Goal: Transaction & Acquisition: Obtain resource

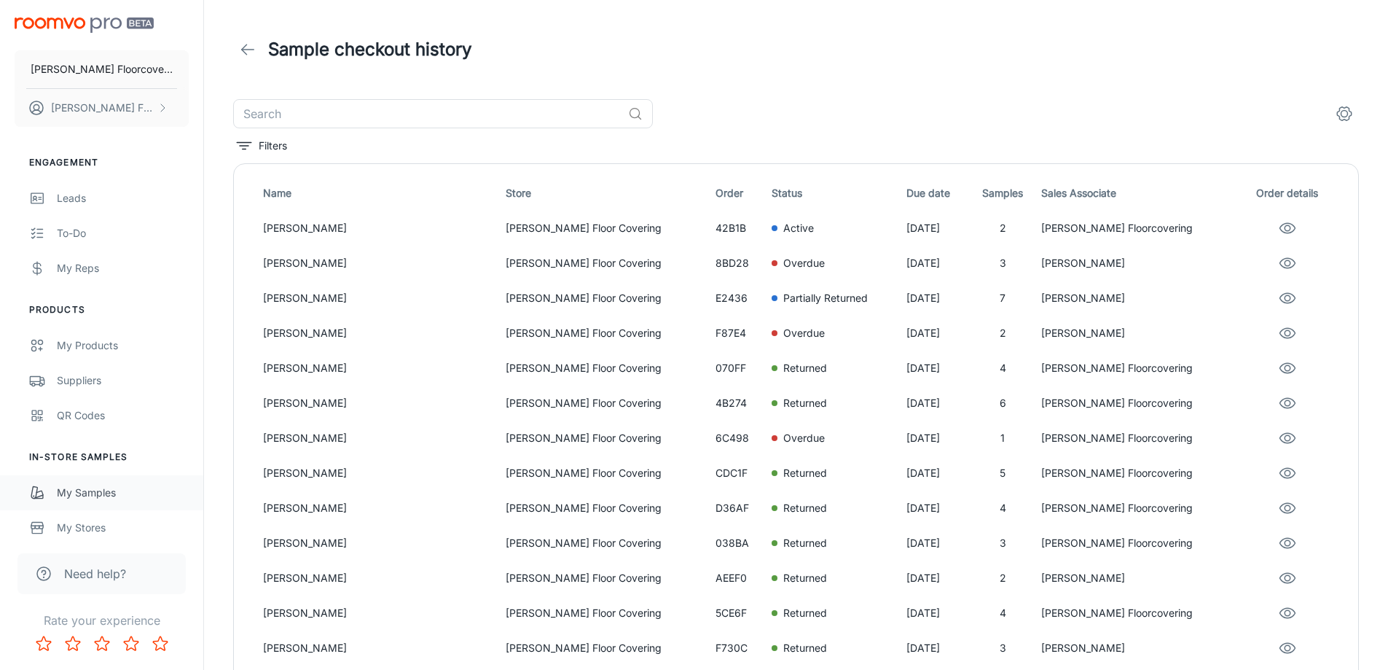
click at [87, 493] on div "My Samples" at bounding box center [123, 493] width 132 height 16
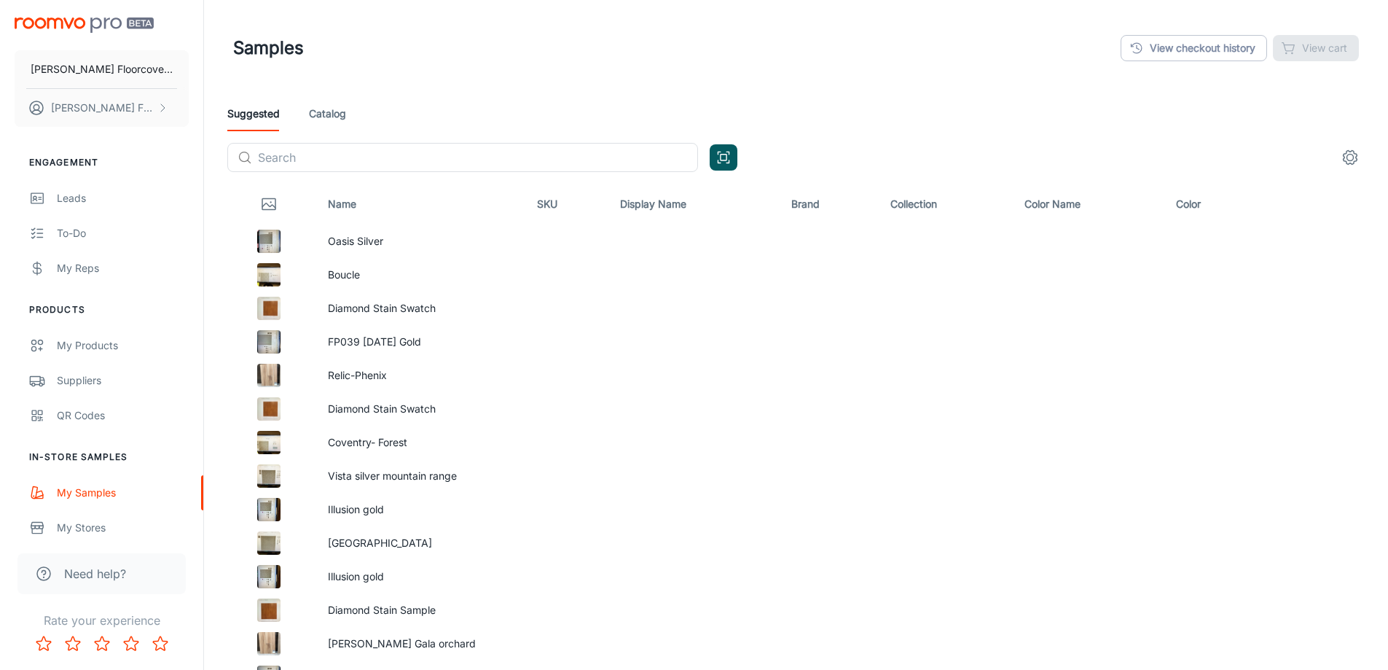
click at [342, 115] on link "Catalog" at bounding box center [327, 113] width 37 height 35
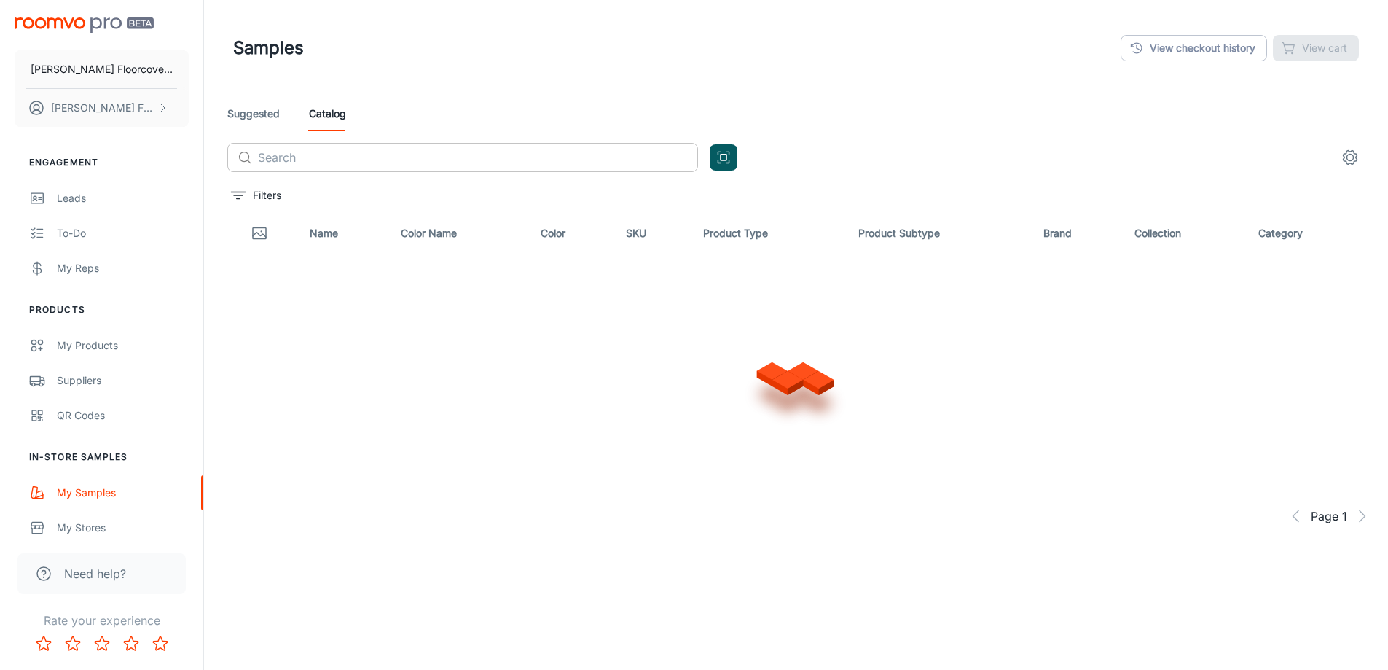
click at [356, 160] on input "text" at bounding box center [478, 157] width 440 height 29
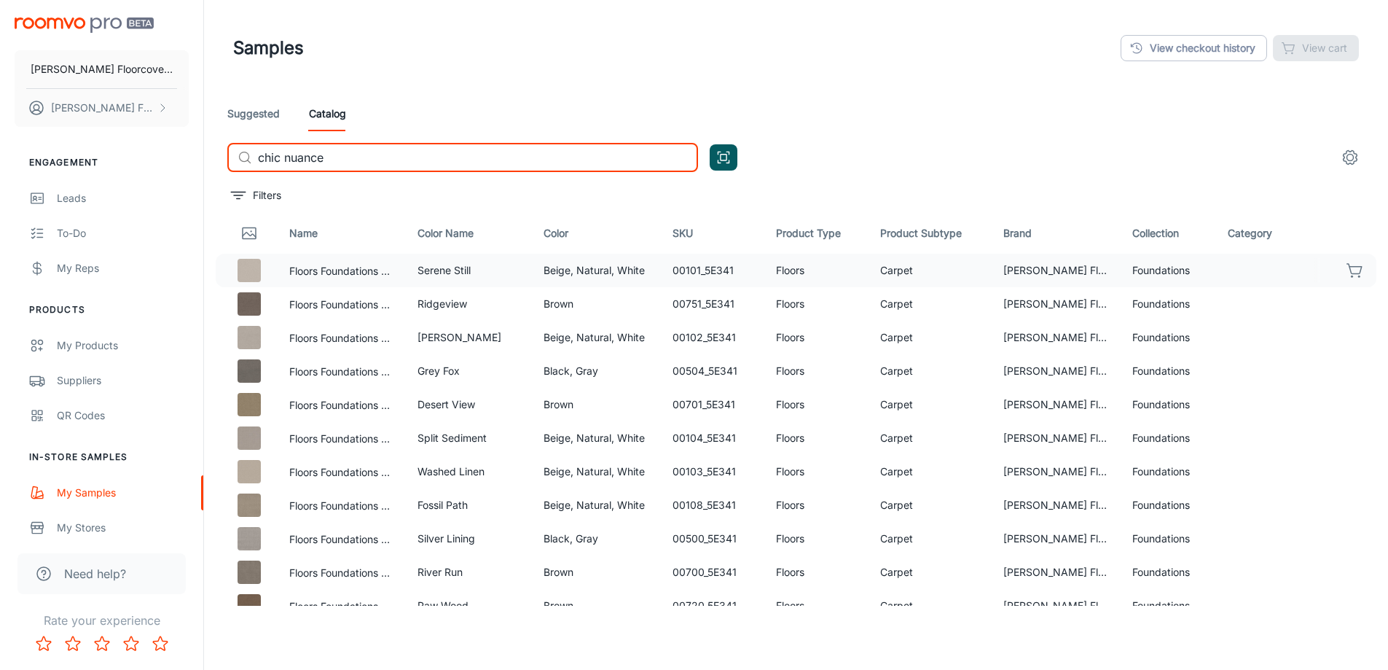
type input "chic nuance"
click at [1347, 273] on icon "button" at bounding box center [1354, 269] width 15 height 10
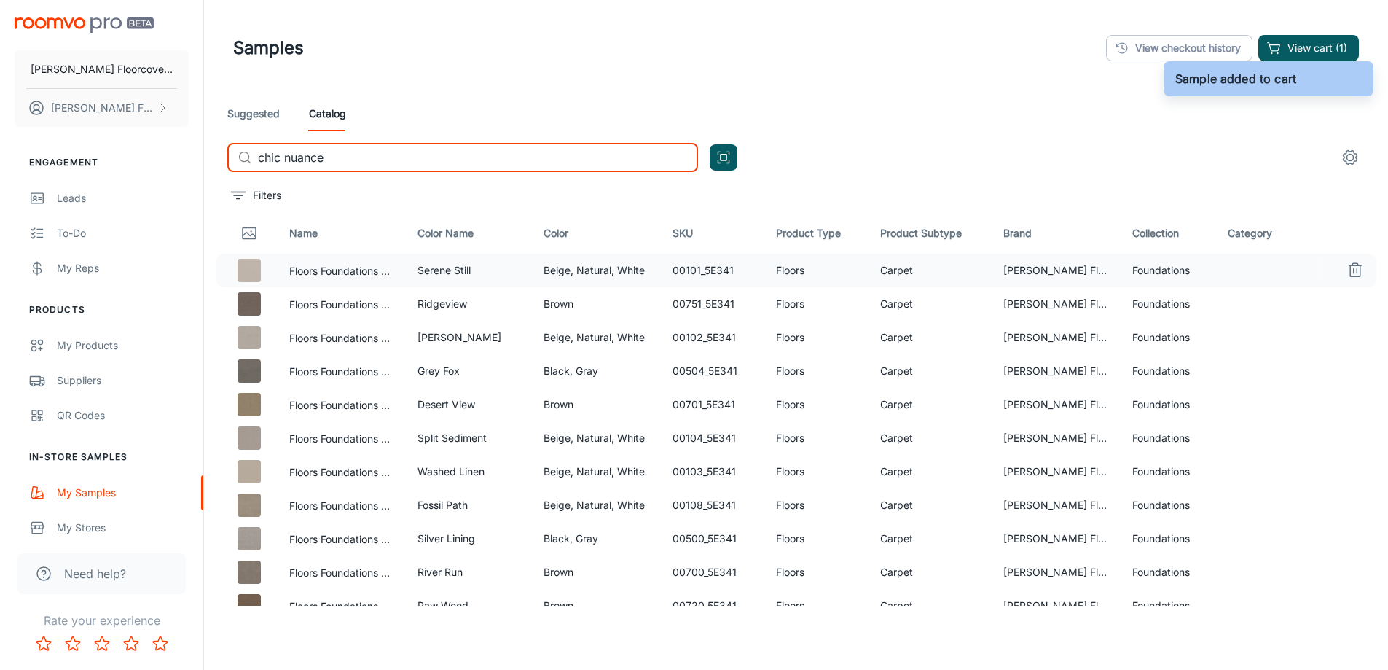
drag, startPoint x: 383, startPoint y: 156, endPoint x: 211, endPoint y: 162, distance: 172.0
click at [213, 162] on div "Samples View checkout history View cart (1) Suggested Catalog ​ chic nuance ​ F…" at bounding box center [796, 372] width 1184 height 744
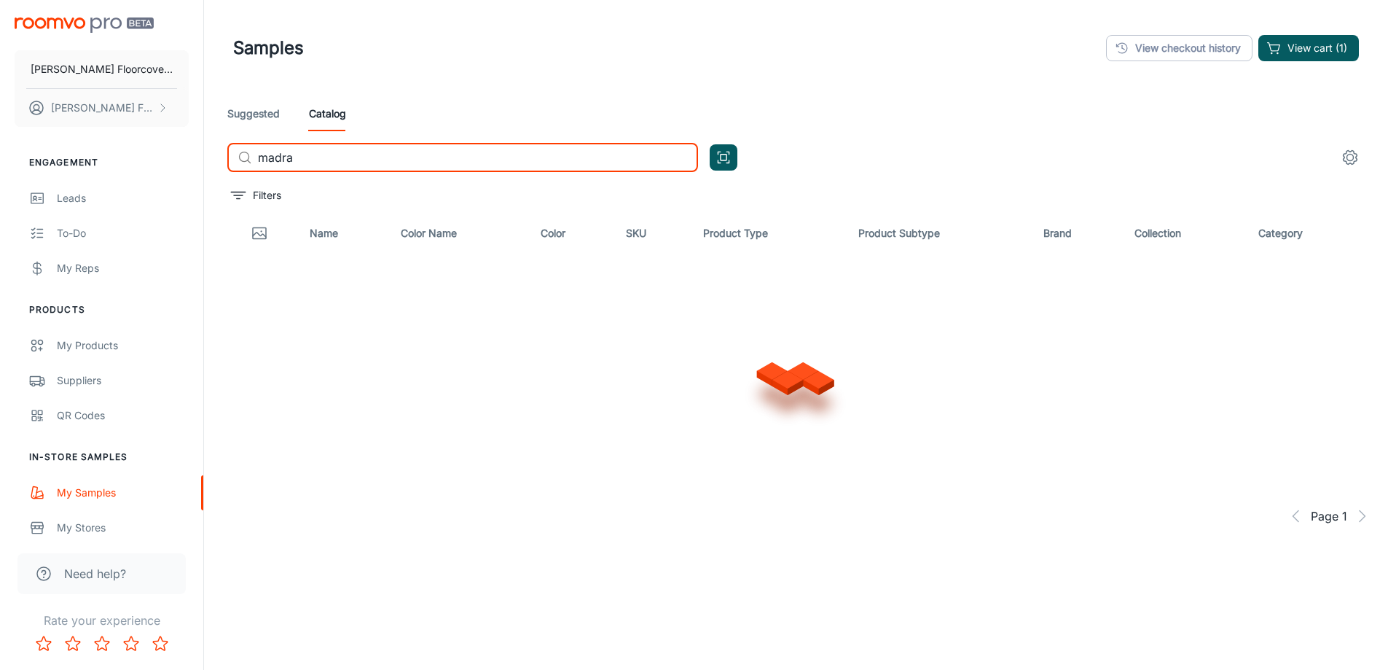
type input "[GEOGRAPHIC_DATA]"
drag, startPoint x: 338, startPoint y: 154, endPoint x: 243, endPoint y: 150, distance: 94.8
click at [243, 150] on div "​ madras ​" at bounding box center [462, 157] width 471 height 29
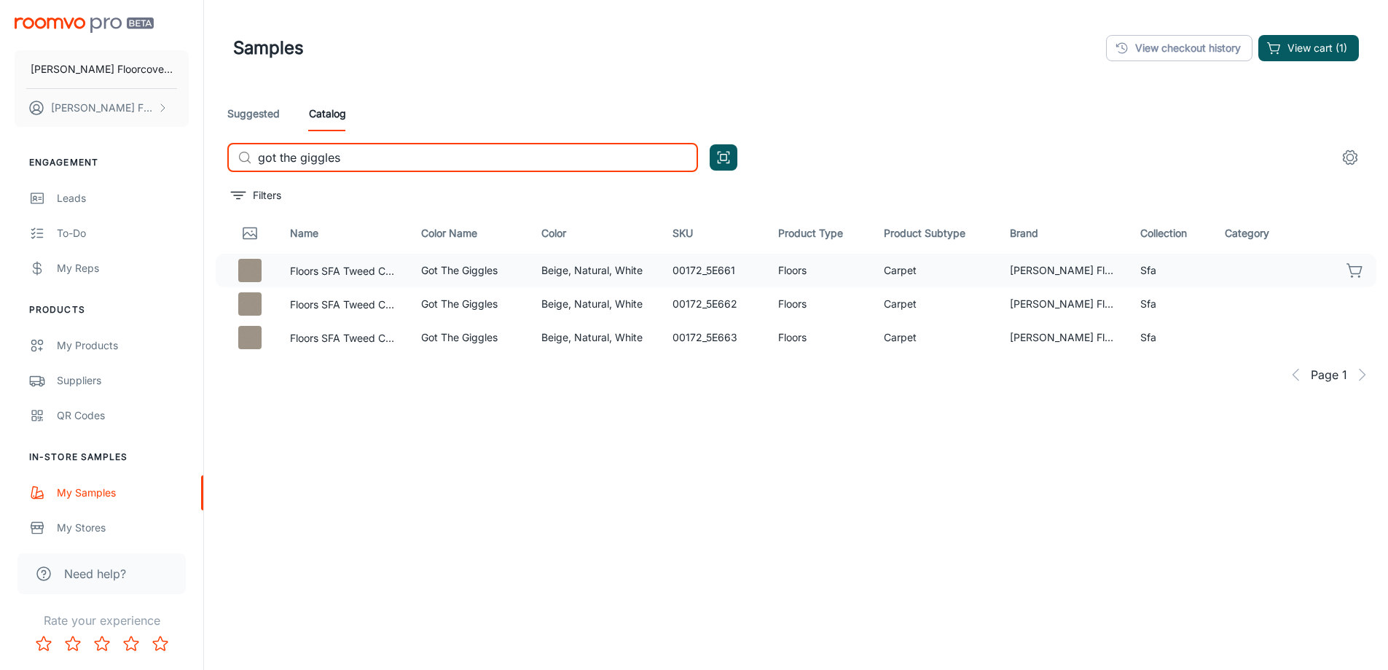
type input "got the giggles"
click at [1357, 270] on icon "button" at bounding box center [1354, 270] width 17 height 17
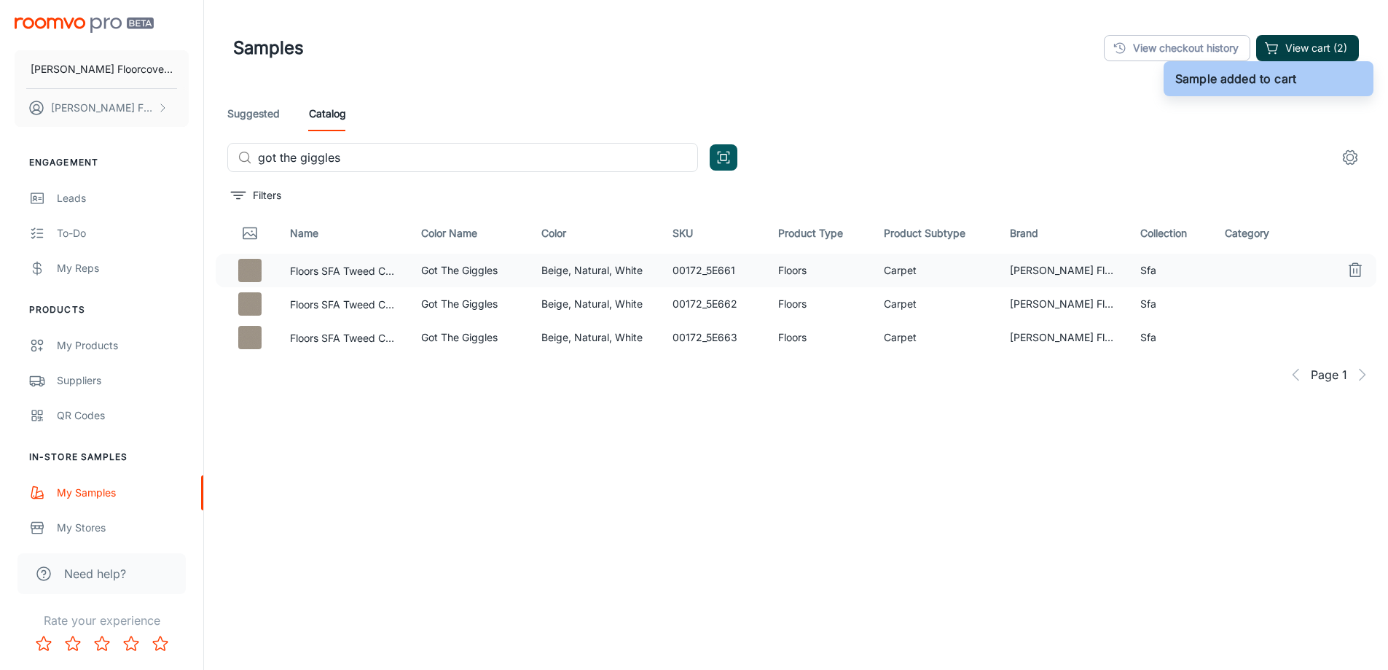
click at [1338, 45] on button "View cart (2)" at bounding box center [1307, 48] width 103 height 26
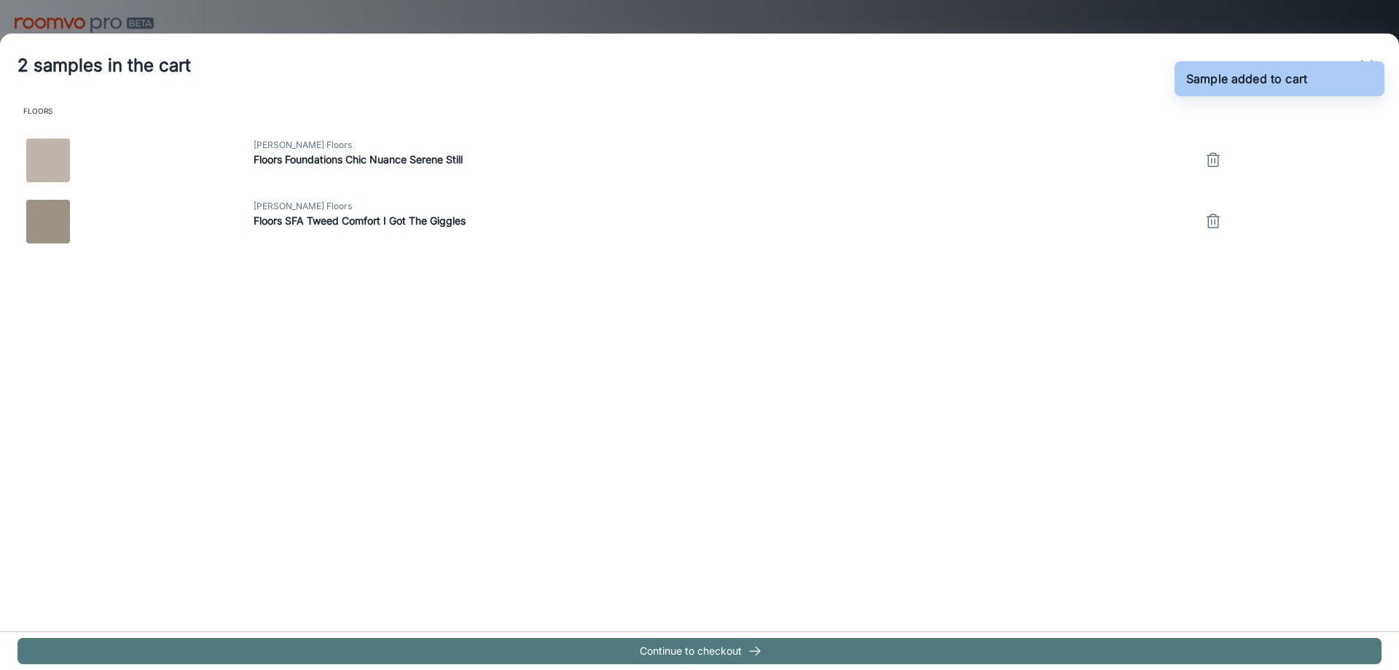
click at [705, 646] on button "Continue to checkout" at bounding box center [699, 651] width 1364 height 26
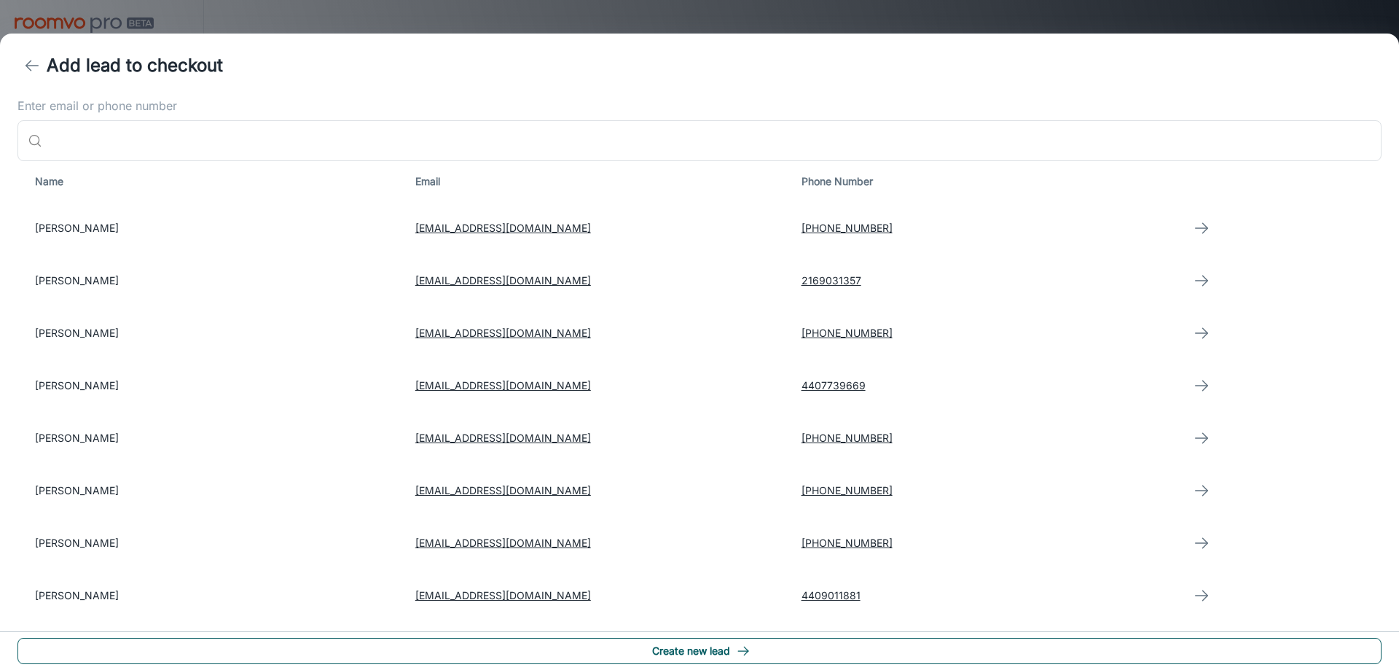
click at [756, 654] on button "Create new lead" at bounding box center [699, 651] width 1364 height 26
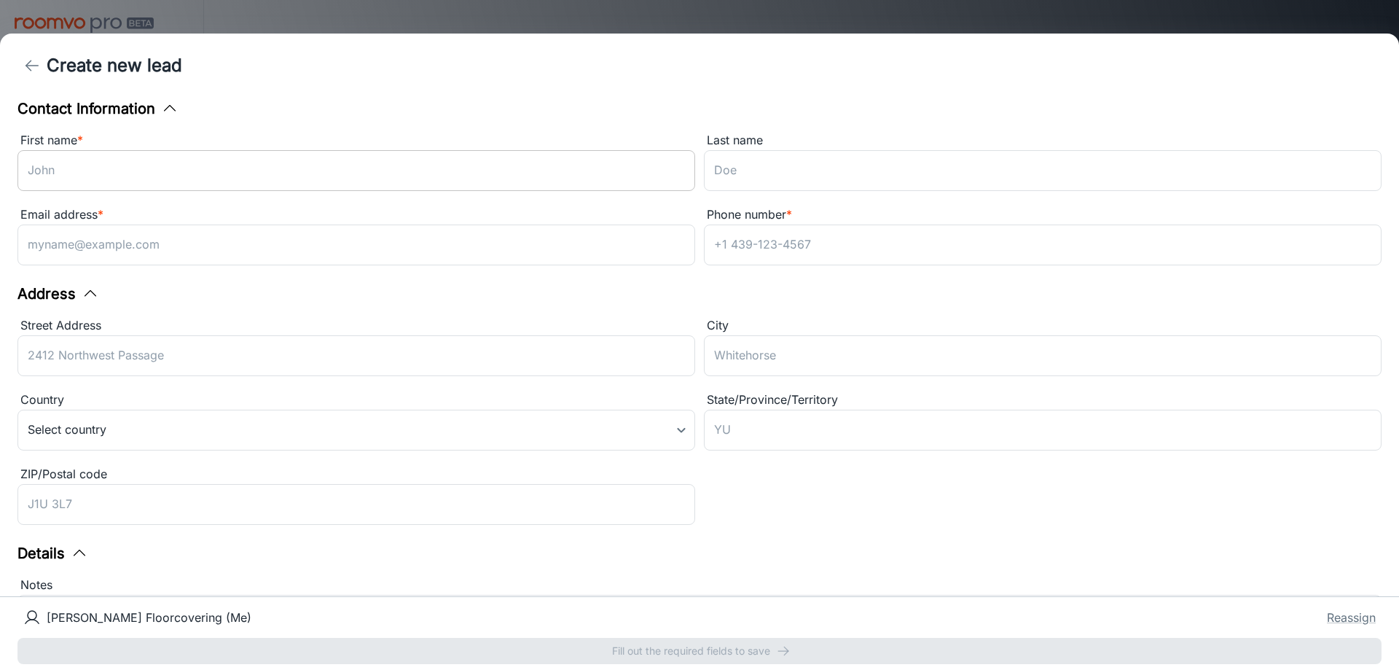
click at [152, 185] on input "First name *" at bounding box center [356, 170] width 678 height 41
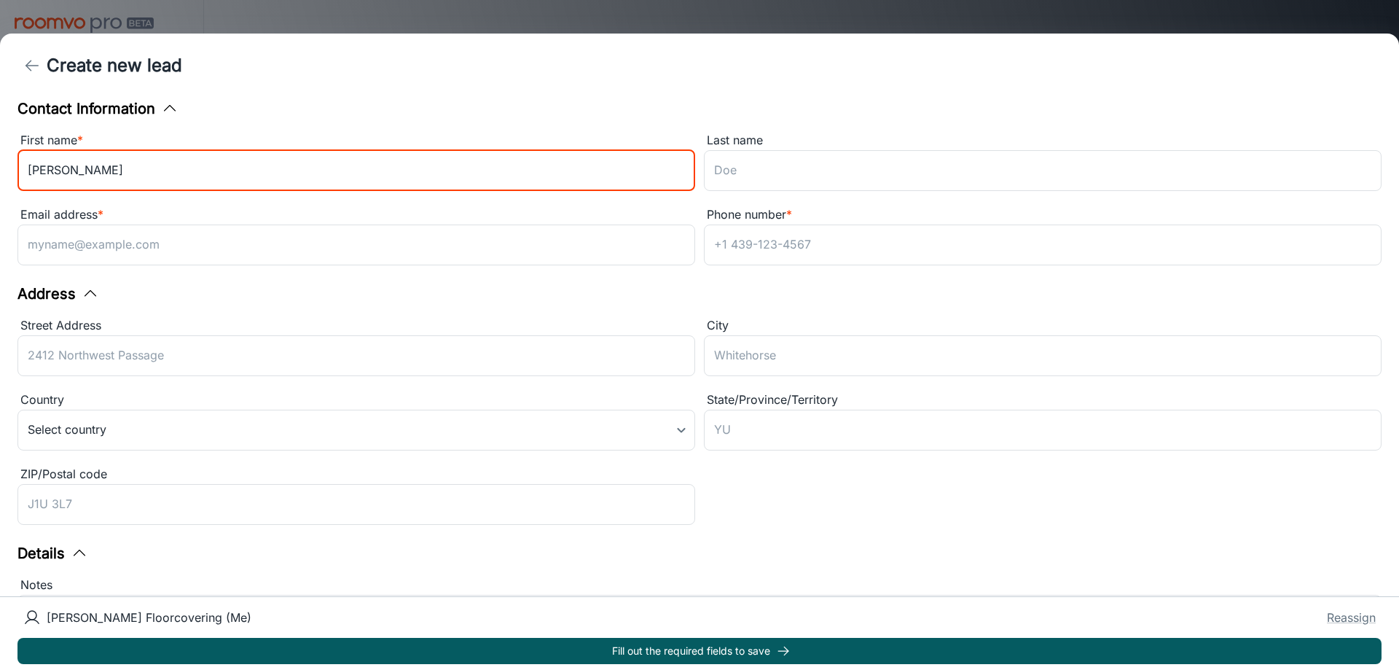
type input "[PERSON_NAME]"
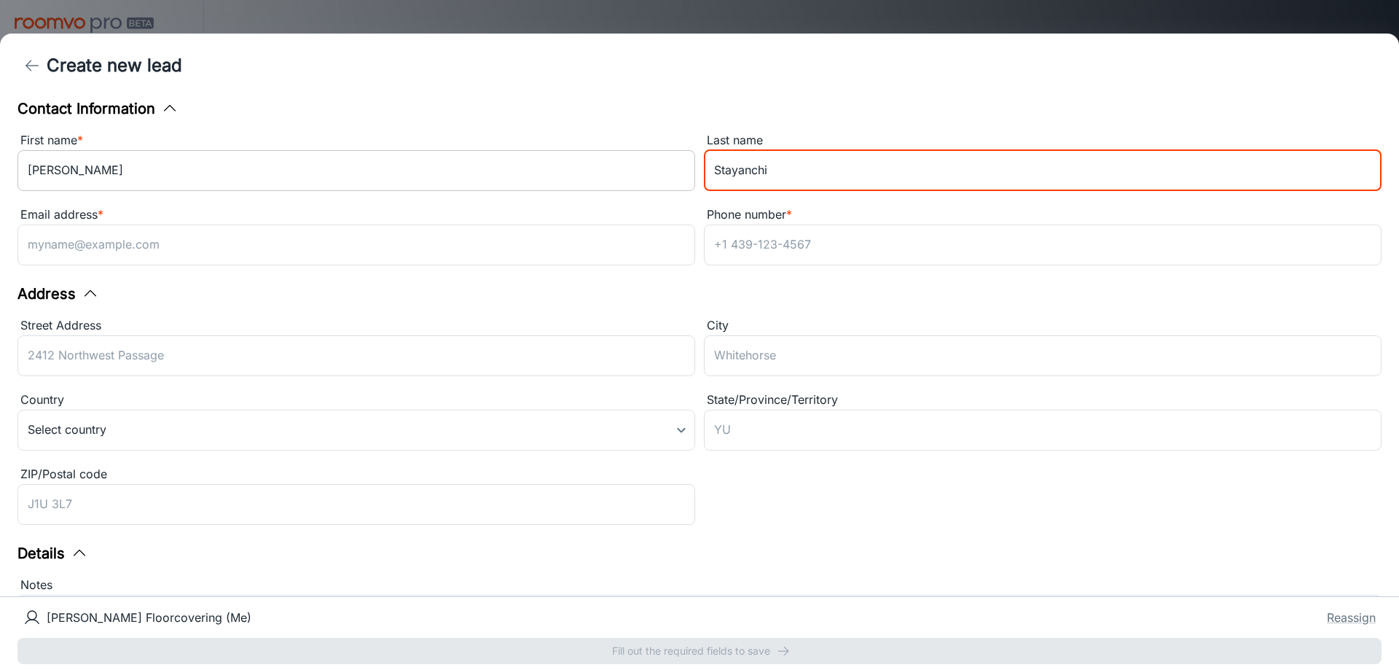
type input "Stayanchi"
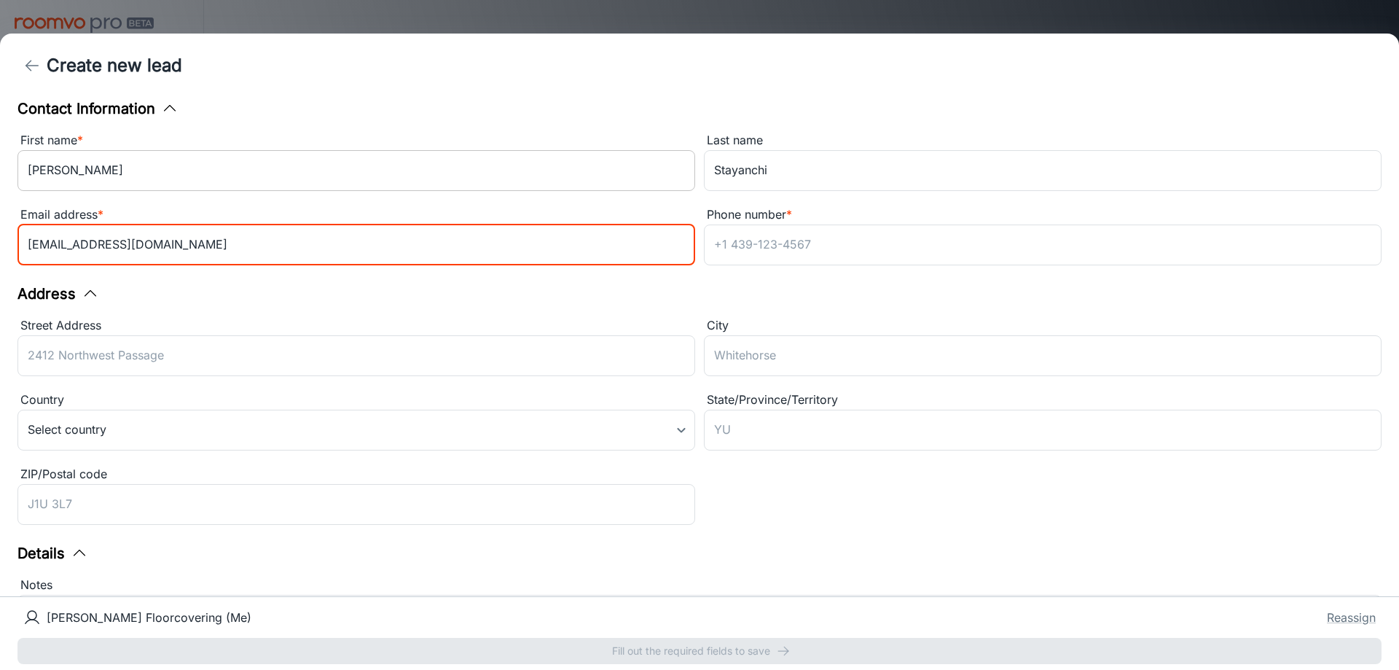
type input "[EMAIL_ADDRESS][DOMAIN_NAME]"
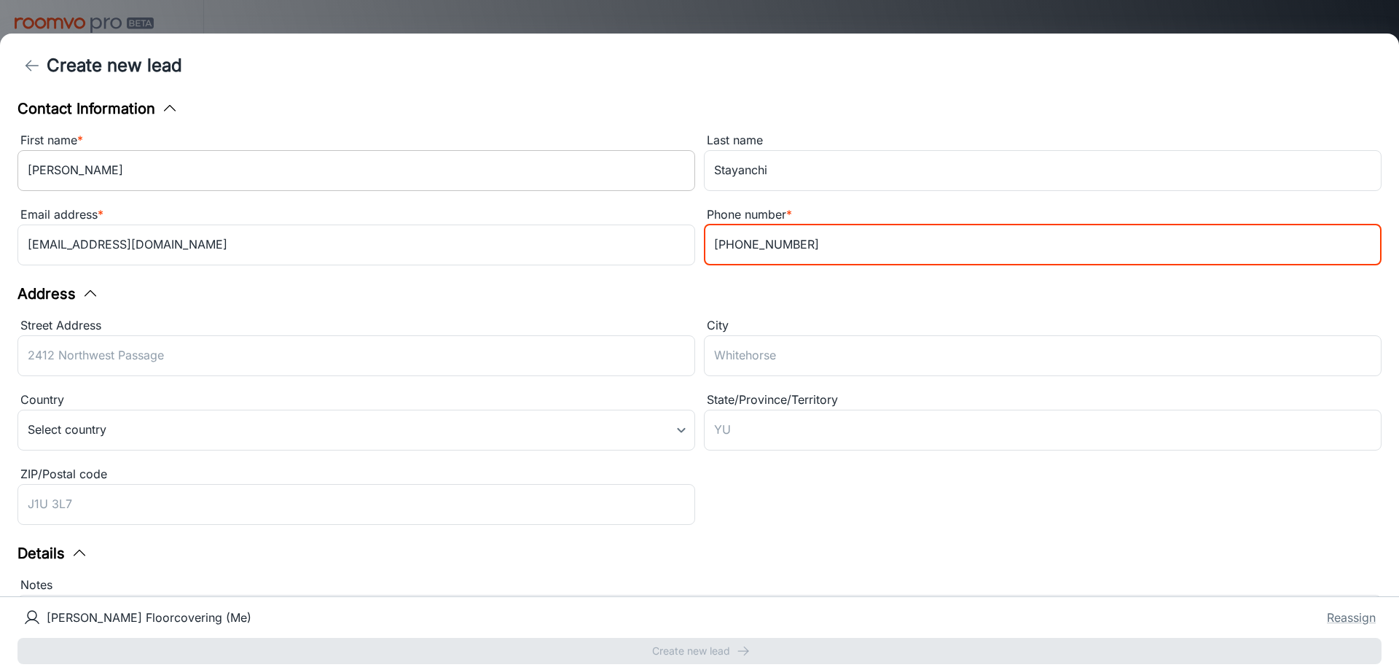
type input "[PHONE_NUMBER]"
click at [667, 306] on div "Address Street Address ​ City ​ Country Select country ​ State/Province/Territo…" at bounding box center [699, 407] width 1364 height 248
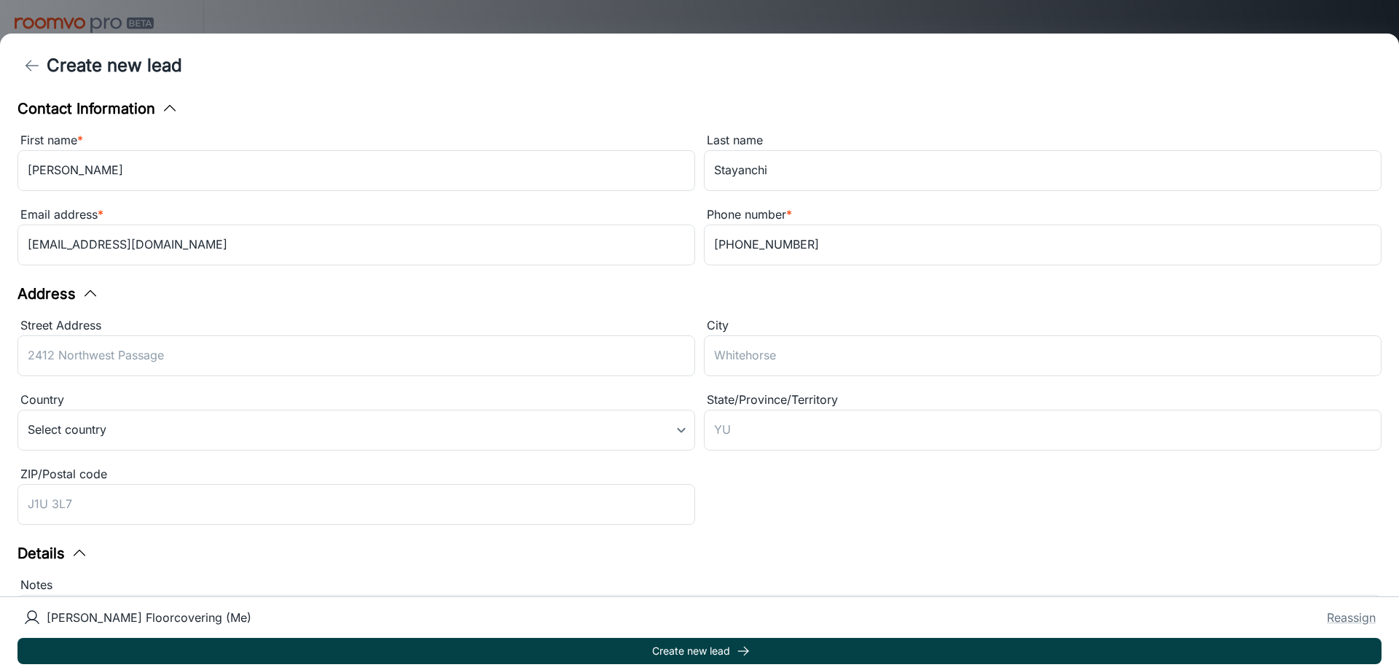
click at [748, 652] on icon "submit" at bounding box center [743, 650] width 15 height 15
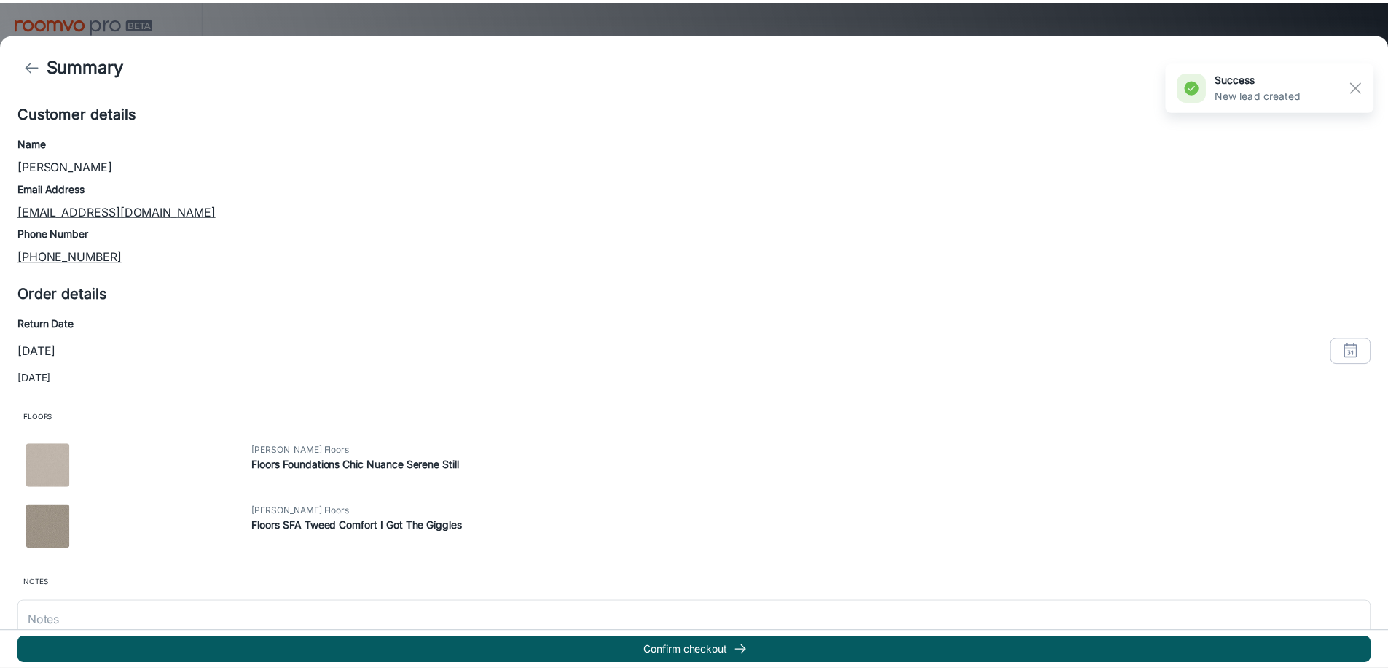
scroll to position [124, 0]
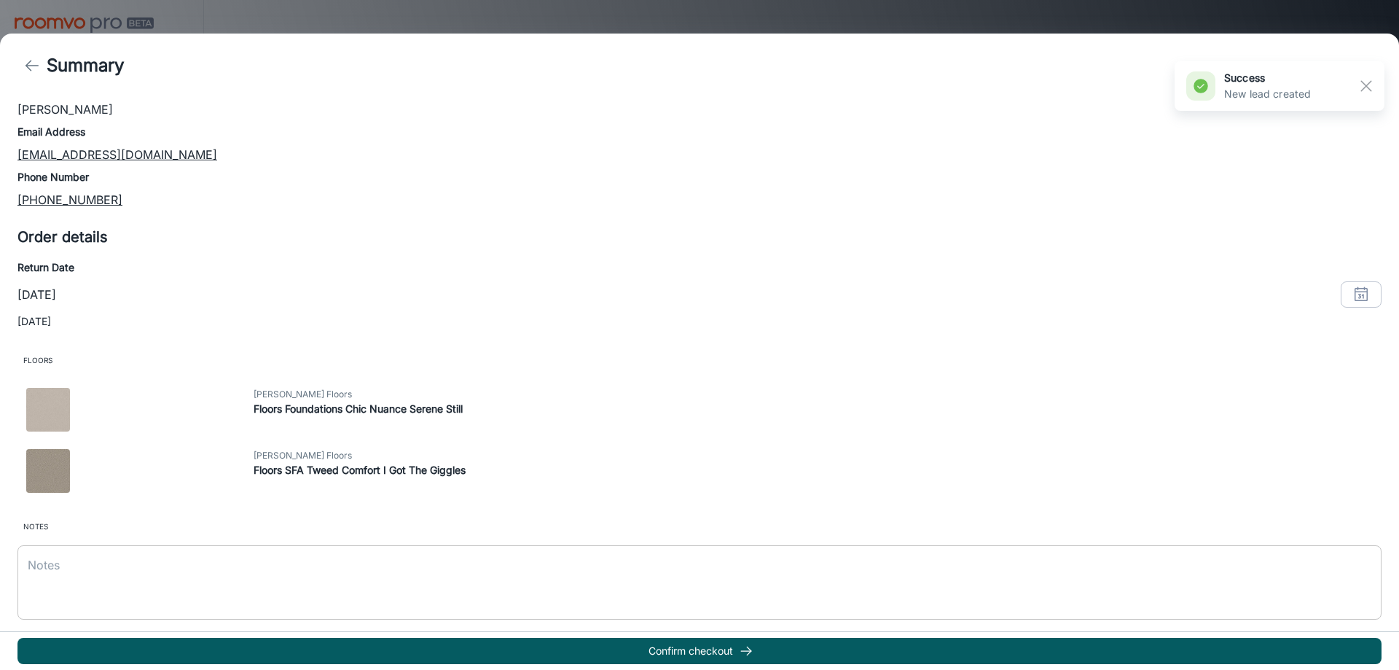
click at [186, 579] on textarea at bounding box center [700, 582] width 1344 height 50
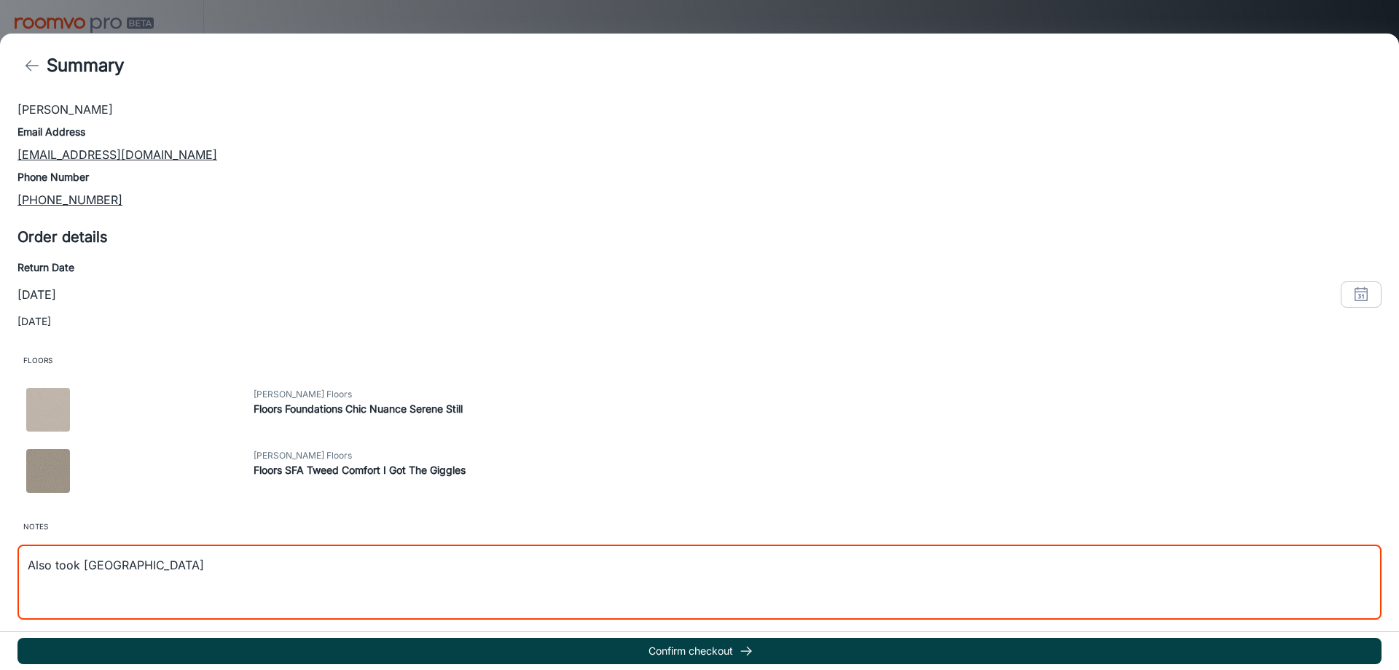
type textarea "Also took [GEOGRAPHIC_DATA]"
click at [415, 653] on button "Confirm checkout" at bounding box center [699, 651] width 1364 height 26
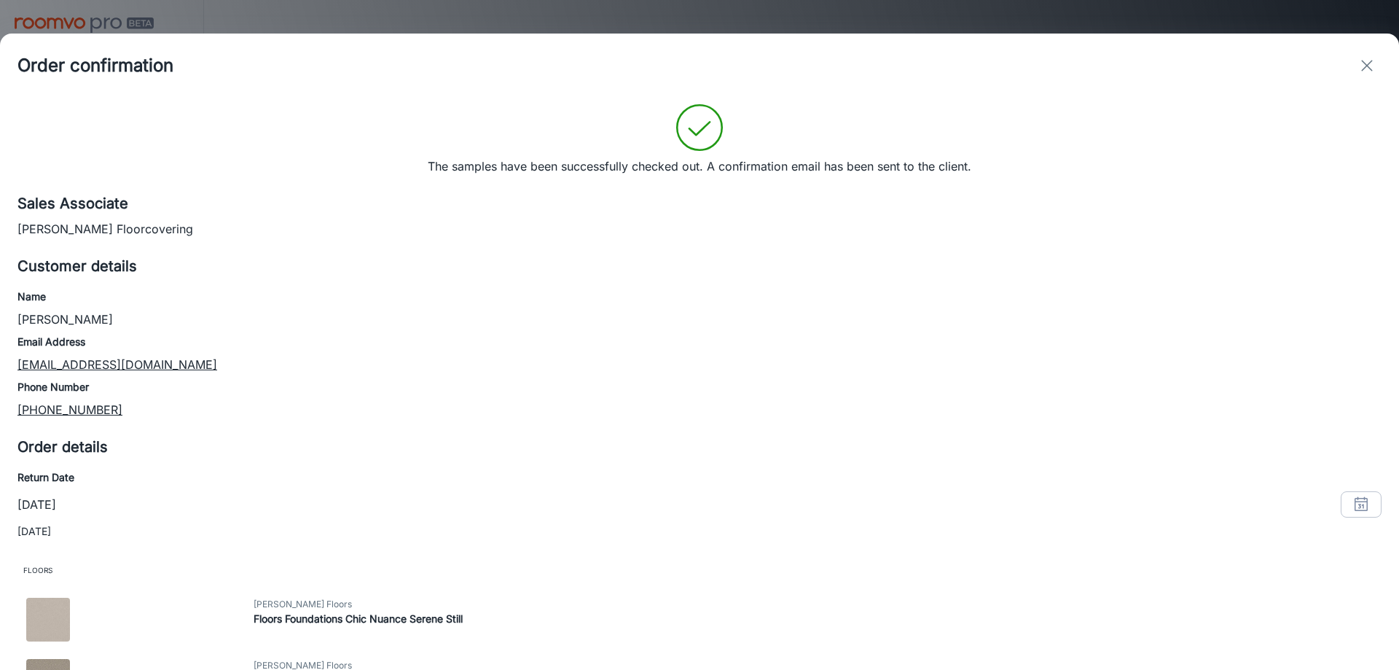
click at [1366, 73] on icon "exit" at bounding box center [1366, 65] width 17 height 17
